Goal: Task Accomplishment & Management: Manage account settings

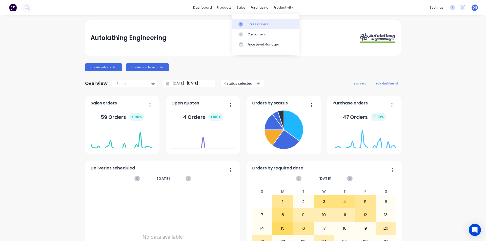
click at [254, 25] on div "Sales Orders" at bounding box center [258, 24] width 21 height 5
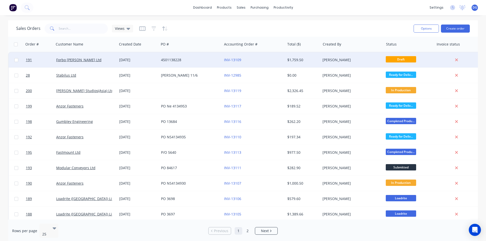
click at [128, 59] on div "[DATE]" at bounding box center [138, 59] width 38 height 5
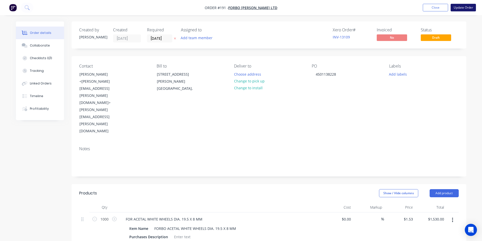
click at [466, 7] on button "Update Order" at bounding box center [463, 8] width 25 height 8
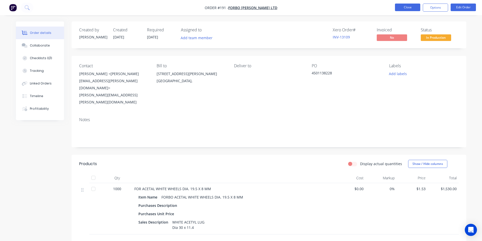
click at [409, 8] on button "Close" at bounding box center [407, 8] width 25 height 8
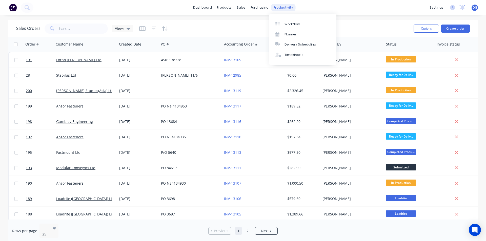
click at [275, 8] on div "productivity" at bounding box center [283, 8] width 25 height 8
click at [294, 25] on div "Workflow" at bounding box center [292, 24] width 15 height 5
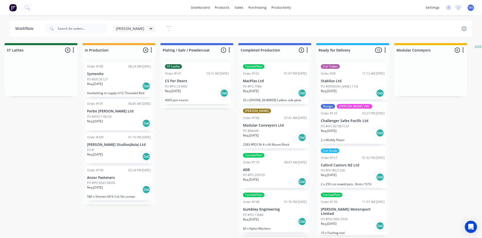
scroll to position [0, 725]
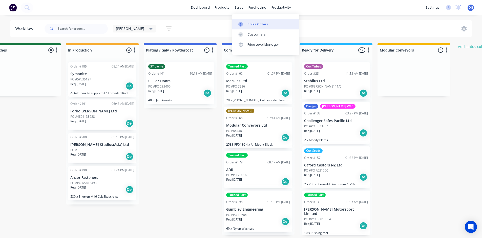
click at [259, 24] on div "Sales Orders" at bounding box center [258, 24] width 21 height 5
